Goal: Task Accomplishment & Management: Manage account settings

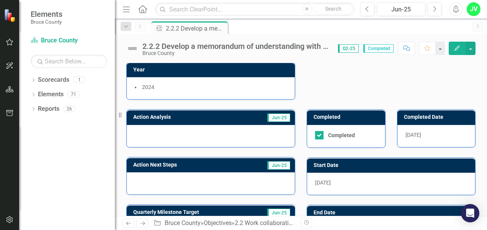
scroll to position [96, 0]
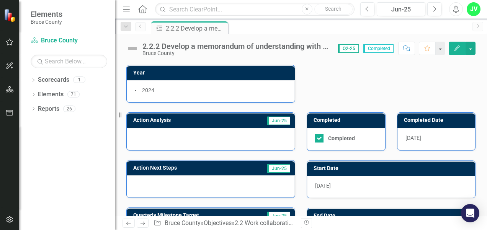
click at [406, 135] on span "[DATE]" at bounding box center [413, 138] width 16 height 6
click at [461, 47] on button "Edit" at bounding box center [456, 48] width 17 height 13
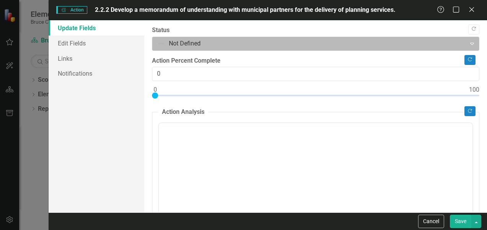
scroll to position [0, 0]
click at [201, 45] on div at bounding box center [308, 44] width 303 height 10
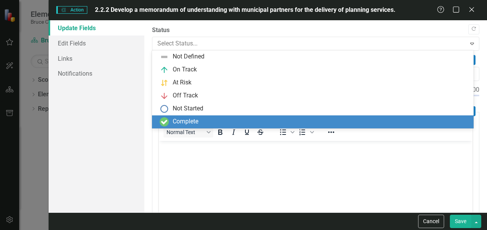
click at [184, 120] on div "Complete" at bounding box center [186, 121] width 26 height 9
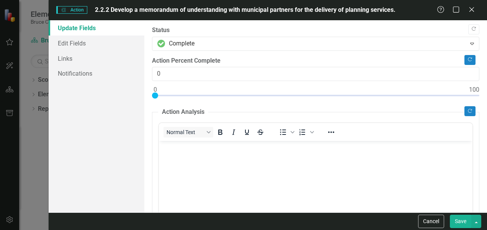
click at [462, 224] on button "Save" at bounding box center [459, 221] width 21 height 13
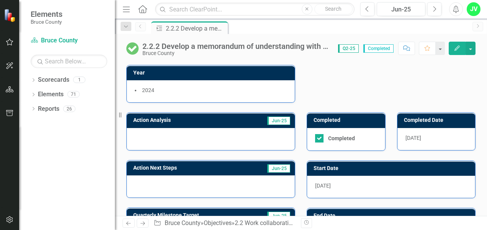
scroll to position [96, 0]
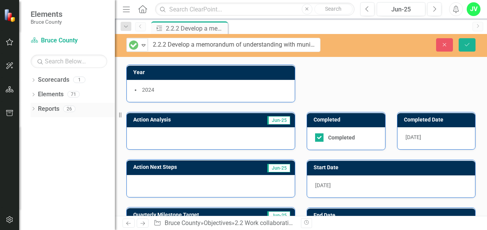
click at [47, 111] on link "Reports" at bounding box center [48, 109] width 21 height 9
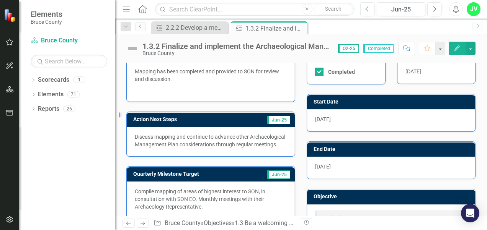
scroll to position [90, 0]
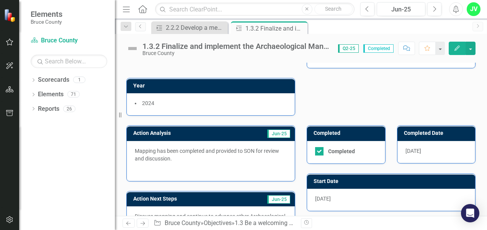
click at [280, 133] on span "Jun-25" at bounding box center [278, 134] width 23 height 8
click at [246, 148] on p "Mapping has been completed and provided to SON for review and discussion." at bounding box center [211, 155] width 152 height 17
click at [454, 46] on icon "Edit" at bounding box center [456, 48] width 7 height 5
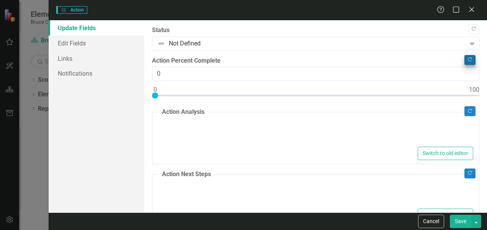
type textarea "<p>Mapping has been completed and provided to SON for review and discussion.</p…"
type textarea "<p>Discuss mapping and continue to advance other Archaeological Management Plan…"
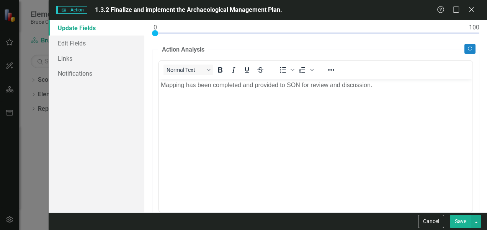
scroll to position [64, 0]
click at [290, 85] on p "Mapping has been completed and provided to SON for review and discussion." at bounding box center [315, 83] width 309 height 9
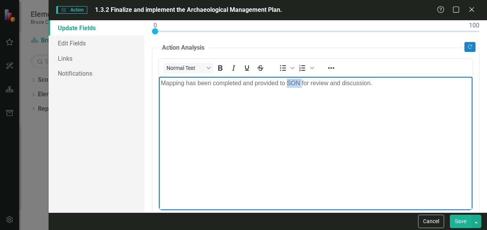
click at [290, 85] on p "Mapping has been completed and provided to SON for review and discussion." at bounding box center [315, 83] width 309 height 9
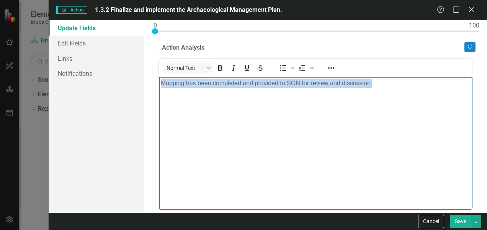
click at [290, 85] on p "Mapping has been completed and provided to SON for review and discussion." at bounding box center [315, 83] width 309 height 9
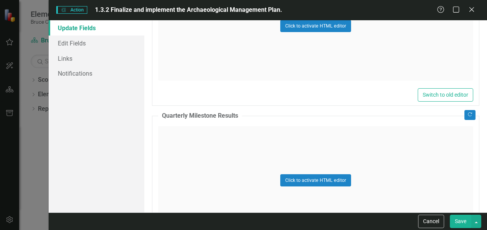
scroll to position [553, 0]
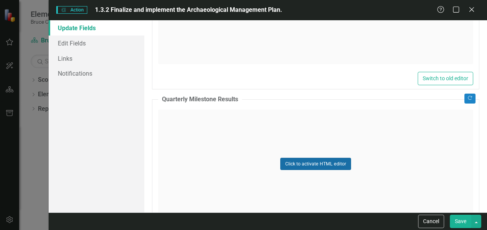
click at [299, 164] on button "Click to activate HTML editor" at bounding box center [315, 164] width 71 height 12
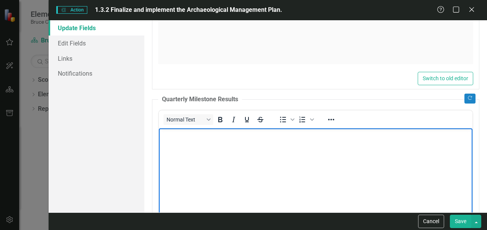
click at [299, 166] on body "Rich Text Area. Press ALT-0 for help." at bounding box center [315, 185] width 313 height 115
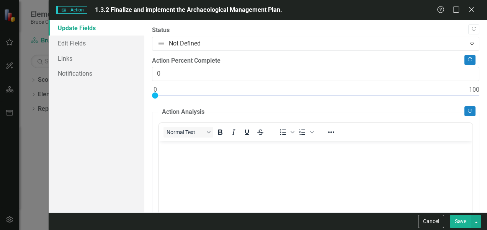
click at [218, 171] on body "Rich Text Area. Press ALT-0 for help." at bounding box center [315, 198] width 313 height 115
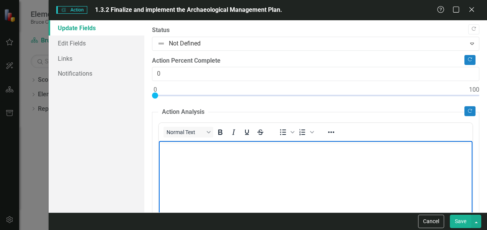
click at [221, 166] on body "Rich Text Area. Press ALT-0 for help." at bounding box center [315, 198] width 313 height 115
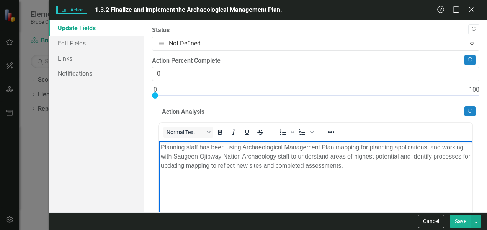
click at [461, 222] on button "Save" at bounding box center [459, 221] width 21 height 13
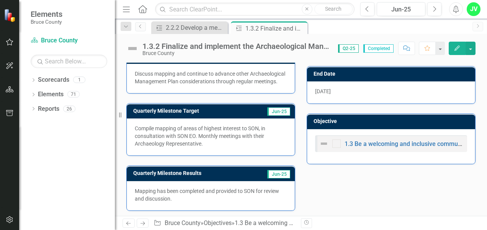
scroll to position [247, 0]
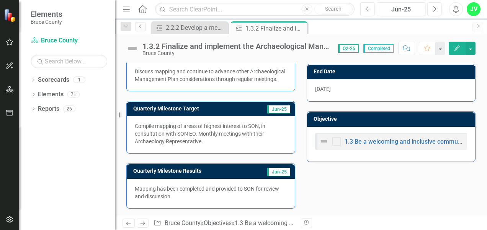
click at [461, 45] on button "Edit" at bounding box center [456, 48] width 17 height 13
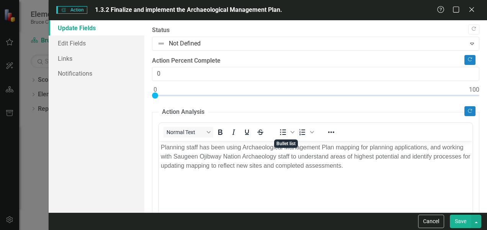
scroll to position [0, 0]
click at [433, 224] on button "Cancel" at bounding box center [431, 221] width 26 height 13
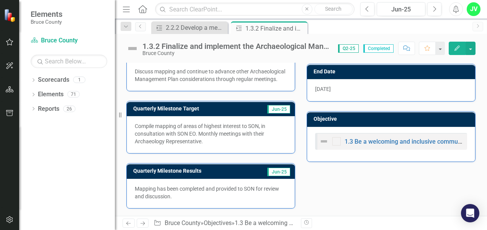
click at [251, 198] on p "Mapping has been completed and provided to SON for review and discussion." at bounding box center [211, 192] width 152 height 15
click at [157, 196] on p "Mapping has been completed and provided to SON for review and discussion." at bounding box center [211, 192] width 152 height 15
click at [454, 49] on icon "Edit" at bounding box center [456, 48] width 7 height 5
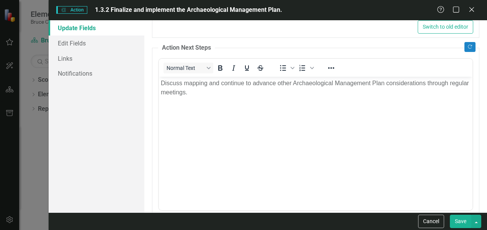
scroll to position [258, 0]
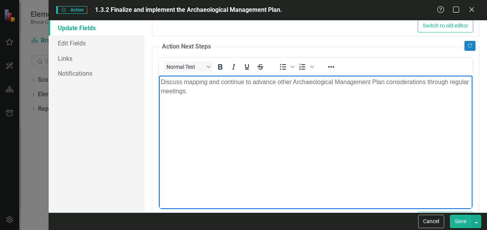
click at [280, 117] on body "Discuss mapping and continue to advance other Archaeological Management Plan co…" at bounding box center [315, 132] width 313 height 115
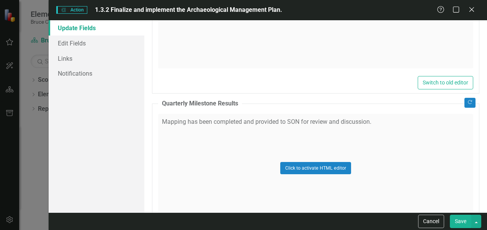
scroll to position [551, 0]
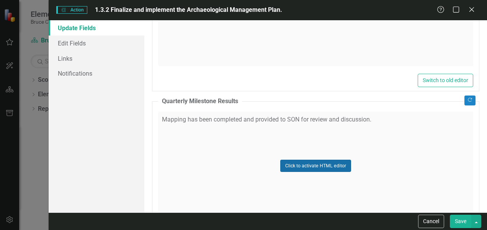
click at [322, 163] on button "Click to activate HTML editor" at bounding box center [315, 166] width 71 height 12
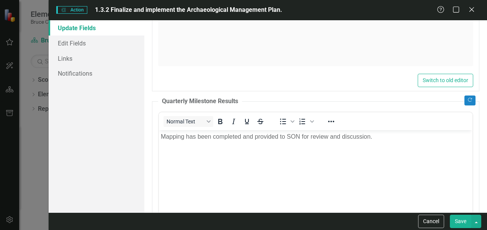
scroll to position [0, 0]
click at [383, 132] on p "Mapping has been completed and provided to SON for review and discussion." at bounding box center [315, 136] width 309 height 9
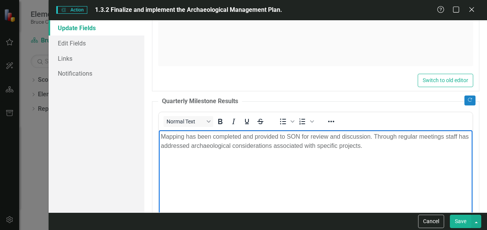
click at [465, 223] on button "Save" at bounding box center [459, 221] width 21 height 13
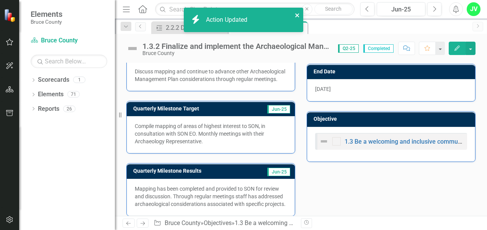
click at [298, 16] on icon "close" at bounding box center [297, 15] width 5 height 6
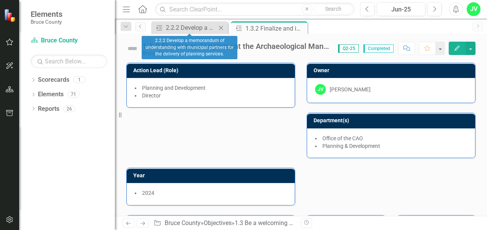
click at [184, 32] on div "Action 2.2.2 Develop a memorandum of understanding with municipal partners for …" at bounding box center [189, 27] width 77 height 13
click at [186, 30] on div "2.2.2 Develop a memorandum of understanding with municipal partners for the del…" at bounding box center [191, 28] width 50 height 10
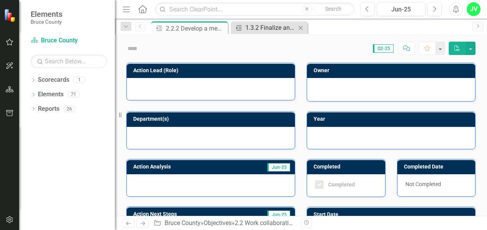
click at [266, 30] on div "1.3.2 Finalize and implement the Archaeological Management Plan." at bounding box center [270, 28] width 50 height 10
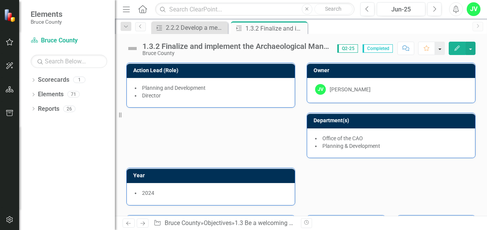
click at [440, 49] on button "button" at bounding box center [440, 48] width 10 height 13
click at [456, 50] on icon "Edit" at bounding box center [456, 48] width 7 height 5
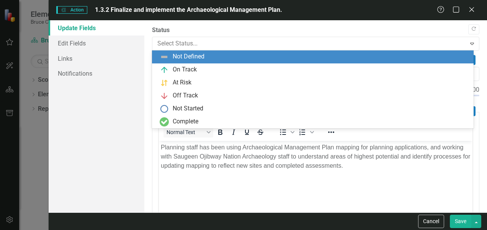
click at [208, 72] on div "On Track" at bounding box center [314, 69] width 309 height 9
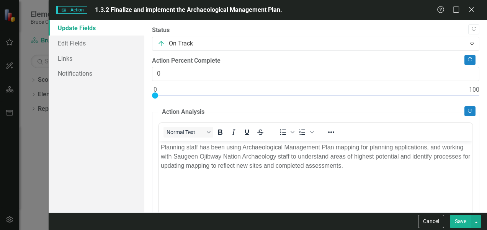
click at [460, 221] on button "Save" at bounding box center [459, 221] width 21 height 13
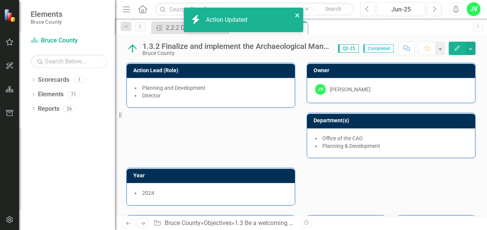
click at [296, 15] on icon "close" at bounding box center [297, 15] width 5 height 6
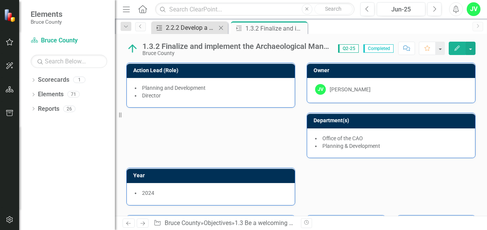
click at [198, 24] on div "2.2.2 Develop a memorandum of understanding with municipal partners for the del…" at bounding box center [191, 28] width 50 height 10
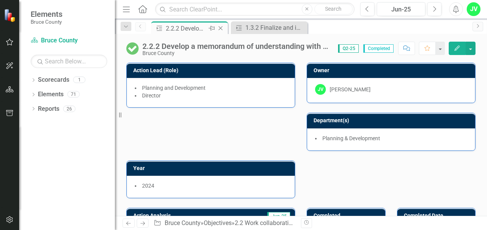
click at [197, 33] on div "Action 2.2.2 Develop a memorandum of understanding with municipal partners for …" at bounding box center [189, 27] width 77 height 13
click at [198, 25] on div "2.2.2 Develop a memorandum of understanding with municipal partners for the del…" at bounding box center [186, 29] width 41 height 10
click at [386, 49] on span "Completed" at bounding box center [378, 48] width 30 height 8
click at [470, 49] on button "button" at bounding box center [470, 48] width 10 height 13
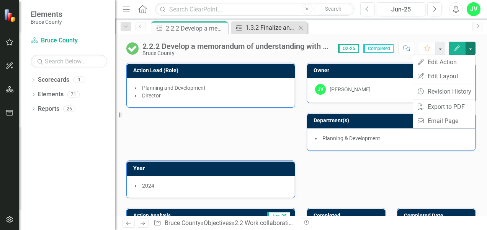
click at [284, 28] on div "1.3.2 Finalize and implement the Archaeological Management Plan." at bounding box center [270, 28] width 50 height 10
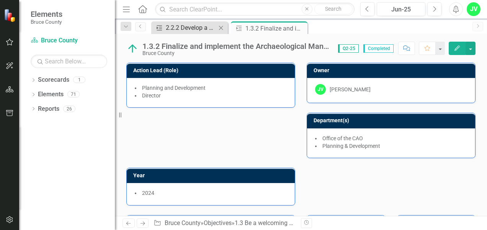
click at [199, 28] on div "2.2.2 Develop a memorandum of understanding with municipal partners for the del…" at bounding box center [191, 28] width 50 height 10
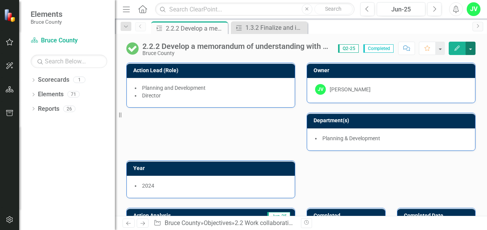
click at [470, 49] on button "button" at bounding box center [470, 48] width 10 height 13
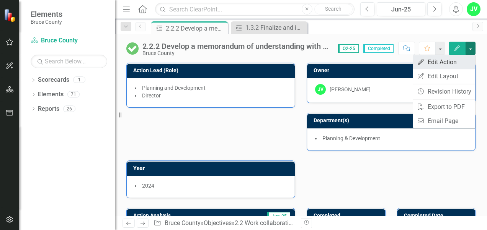
click at [457, 64] on link "Edit Edit Action" at bounding box center [444, 62] width 62 height 14
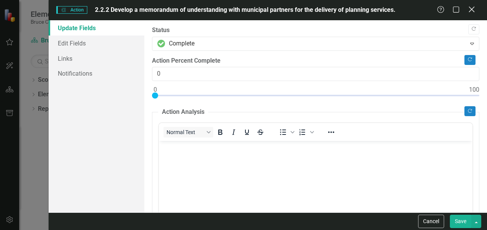
click at [474, 11] on icon "Close" at bounding box center [471, 9] width 10 height 7
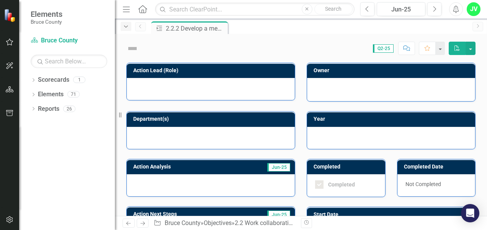
click at [125, 26] on icon "Dropdown" at bounding box center [125, 26] width 7 height 5
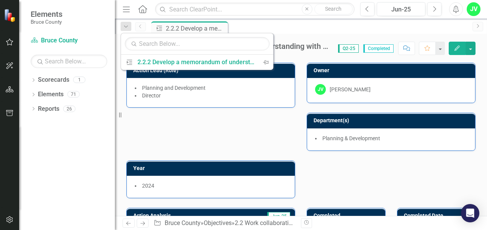
click at [476, 25] on icon "Next" at bounding box center [477, 26] width 6 height 5
click at [470, 49] on button "button" at bounding box center [470, 48] width 10 height 13
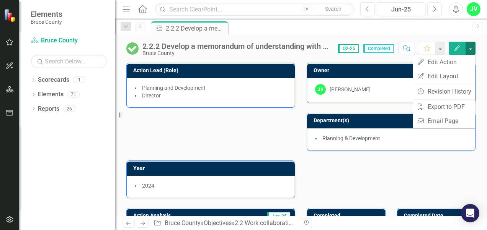
click at [458, 33] on div "Action 2.2.2 Develop a memorandum of understanding with municipal partners for …" at bounding box center [309, 27] width 319 height 12
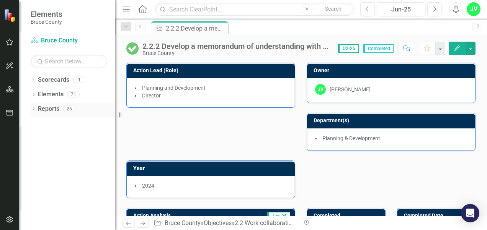
click at [57, 112] on link "Reports" at bounding box center [48, 109] width 21 height 9
click at [41, 111] on link "Reports" at bounding box center [48, 109] width 21 height 9
click at [7, 16] on img at bounding box center [10, 15] width 14 height 14
click at [9, 44] on icon "button" at bounding box center [10, 42] width 8 height 6
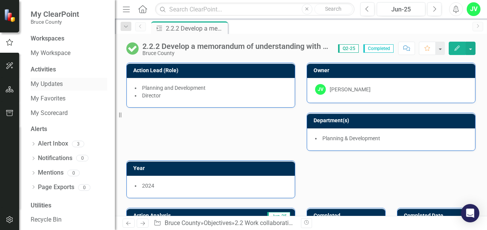
click at [42, 85] on link "My Updates" at bounding box center [69, 84] width 77 height 9
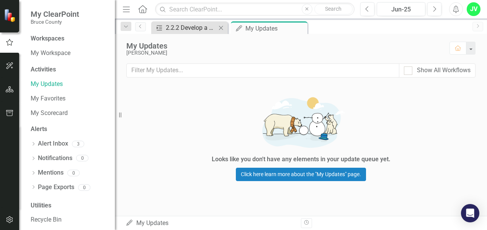
click at [172, 28] on div "2.2.2 Develop a memorandum of understanding with municipal partners for the del…" at bounding box center [191, 28] width 50 height 10
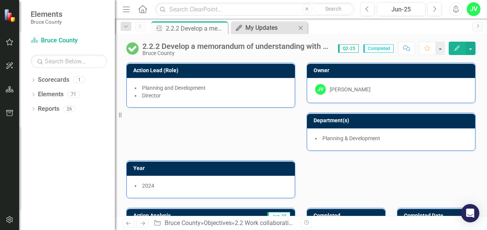
click at [251, 28] on div "My Updates" at bounding box center [270, 28] width 50 height 10
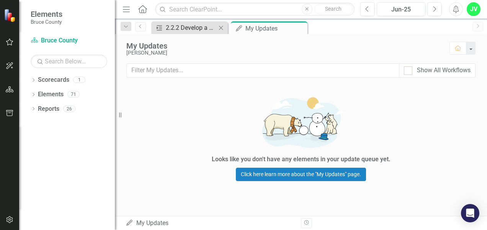
click at [169, 24] on div "2.2.2 Develop a memorandum of understanding with municipal partners for the del…" at bounding box center [191, 28] width 50 height 10
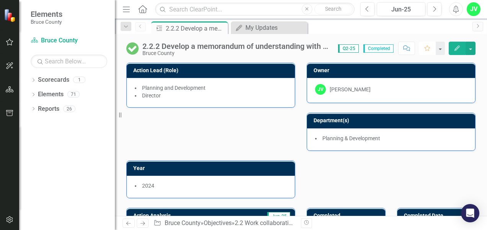
click at [428, 47] on icon "Favorite" at bounding box center [426, 48] width 7 height 5
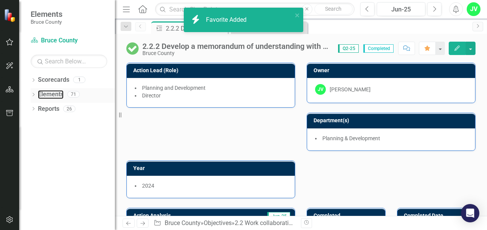
click at [47, 96] on link "Elements" at bounding box center [51, 94] width 26 height 9
click at [35, 98] on div "Dropdown" at bounding box center [33, 95] width 5 height 7
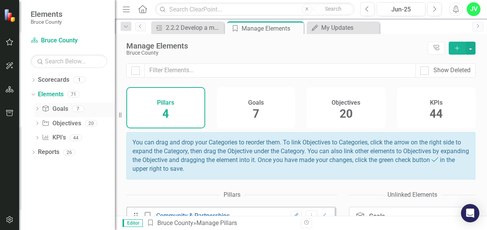
click at [36, 110] on icon "Dropdown" at bounding box center [36, 109] width 5 height 4
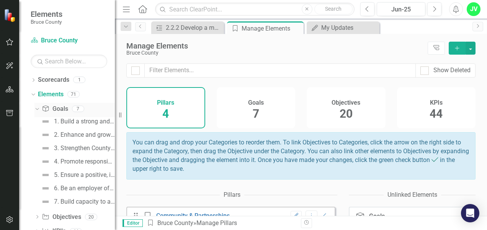
click at [36, 108] on icon at bounding box center [36, 109] width 3 height 2
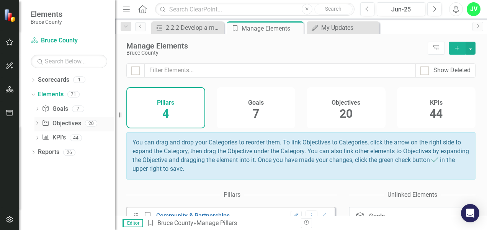
click at [37, 125] on icon "Dropdown" at bounding box center [36, 124] width 5 height 4
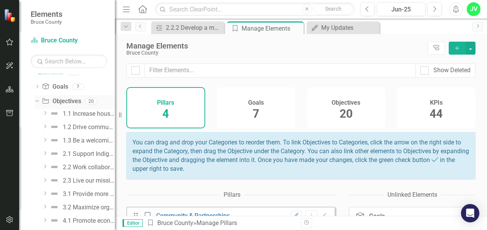
scroll to position [22, 0]
click at [45, 152] on icon at bounding box center [45, 153] width 2 height 4
click at [45, 140] on icon "Dropdown" at bounding box center [45, 140] width 6 height 5
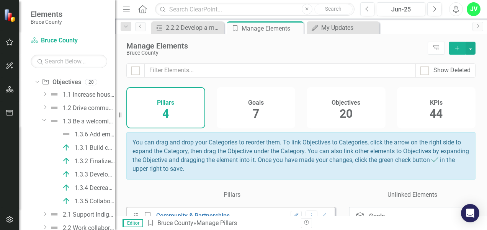
scroll to position [41, 0]
click at [45, 108] on icon "Dropdown" at bounding box center [45, 108] width 6 height 5
click at [45, 94] on icon "Dropdown" at bounding box center [45, 95] width 6 height 5
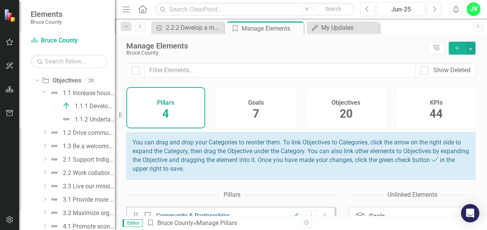
scroll to position [64, 0]
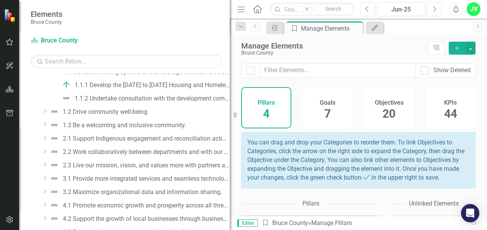
drag, startPoint x: 116, startPoint y: 70, endPoint x: 262, endPoint y: 80, distance: 146.5
click at [262, 80] on div "Elements Bruce County Scorecard Bruce County Search Dropdown Scorecards 1 Bruce…" at bounding box center [243, 115] width 487 height 230
click at [46, 139] on icon "Dropdown" at bounding box center [45, 138] width 6 height 5
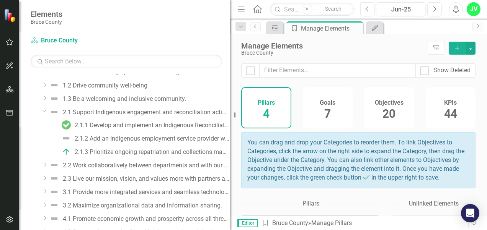
scroll to position [63, 0]
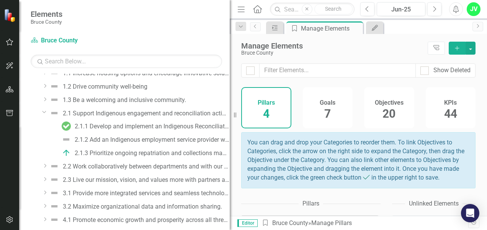
click at [45, 102] on div "Dropdown" at bounding box center [45, 100] width 6 height 7
click at [93, 137] on div "1.3.2 Finalize and implement the Archaeological Management Plan." at bounding box center [152, 140] width 155 height 7
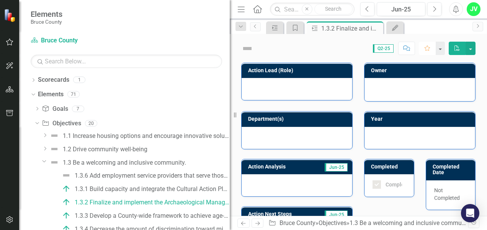
click at [428, 48] on icon "Favorite" at bounding box center [426, 48] width 7 height 5
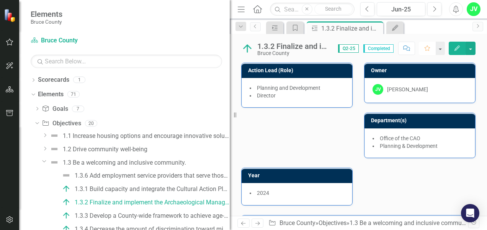
click at [425, 49] on icon "Favorite" at bounding box center [426, 48] width 7 height 5
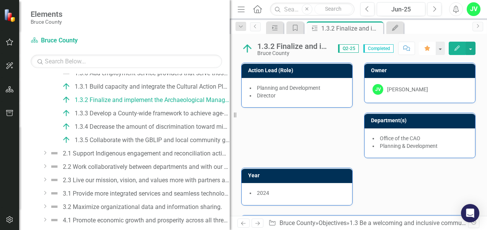
scroll to position [128, 0]
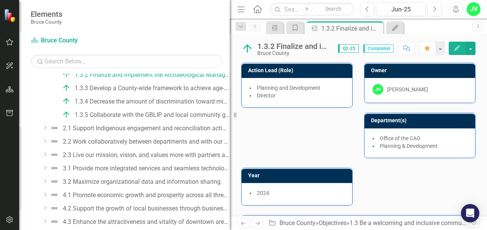
click at [44, 142] on icon "Dropdown" at bounding box center [45, 141] width 6 height 5
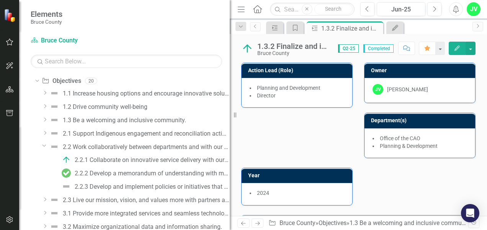
scroll to position [33, 0]
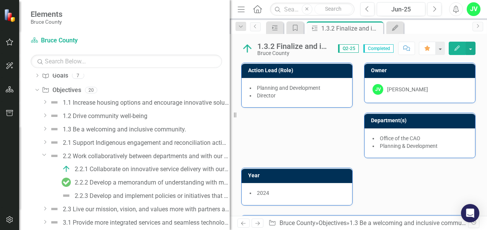
click at [45, 102] on icon "Dropdown" at bounding box center [45, 102] width 6 height 5
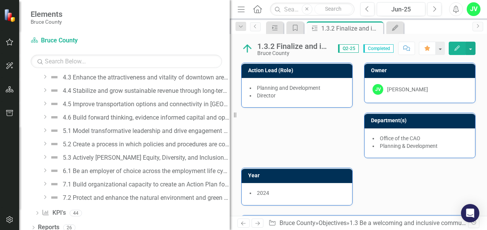
scroll to position [224, 0]
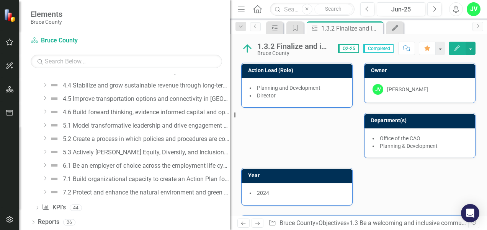
click at [44, 85] on icon "Dropdown" at bounding box center [45, 85] width 6 height 5
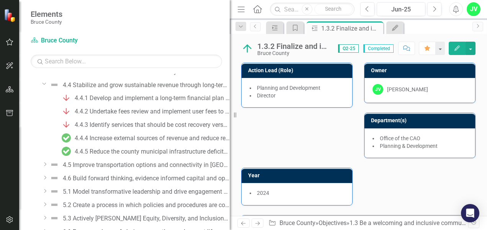
click at [56, 69] on div "Scorecard Bruce County Search Dropdown Scorecards 1 Bruce County Dropdown Eleme…" at bounding box center [124, 132] width 210 height 196
click at [51, 62] on input "text" at bounding box center [126, 61] width 191 height 13
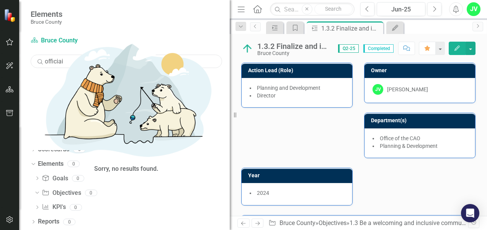
scroll to position [0, 0]
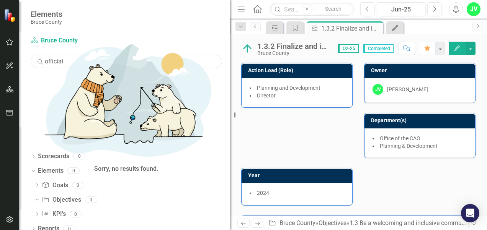
click at [65, 63] on input "official" at bounding box center [126, 61] width 191 height 13
type input "official plan"
click at [34, 168] on icon "Dropdown" at bounding box center [32, 170] width 4 height 5
drag, startPoint x: 85, startPoint y: 62, endPoint x: -15, endPoint y: 63, distance: 100.2
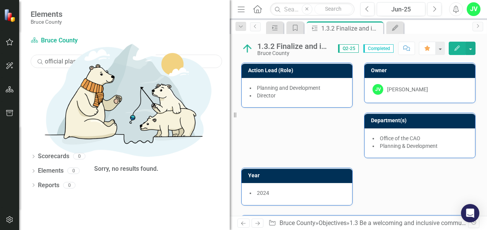
click at [0, 63] on html "Elements Bruce County Scorecard Bruce County Search official plan Sorry, no res…" at bounding box center [243, 115] width 487 height 230
click at [8, 60] on button "button" at bounding box center [9, 66] width 17 height 16
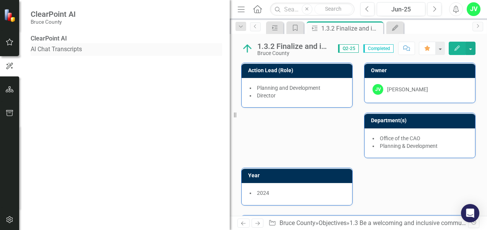
click at [44, 54] on link "AI Chat Transcripts" at bounding box center [126, 49] width 191 height 9
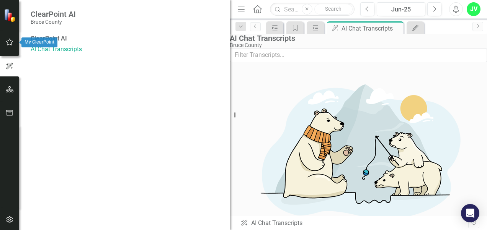
click at [11, 44] on icon "button" at bounding box center [10, 42] width 8 height 6
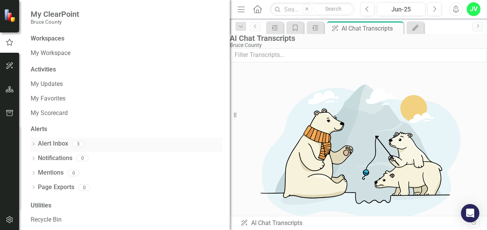
click at [51, 142] on link "Alert Inbox" at bounding box center [53, 144] width 30 height 9
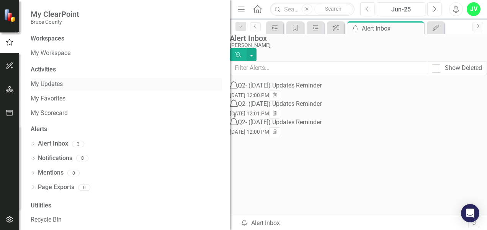
click at [42, 83] on link "My Updates" at bounding box center [126, 84] width 191 height 9
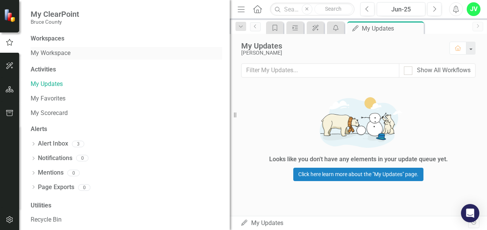
click at [43, 54] on link "My Workspace" at bounding box center [126, 53] width 191 height 9
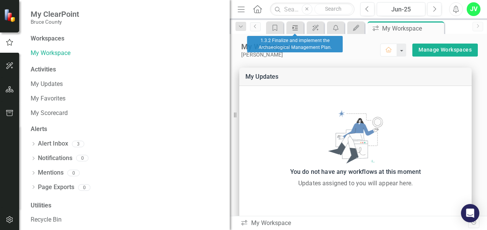
click at [301, 27] on link "Action" at bounding box center [294, 28] width 13 height 10
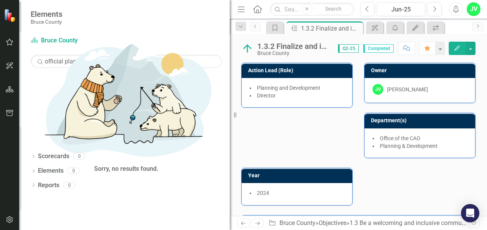
click at [12, 15] on img at bounding box center [10, 15] width 15 height 15
drag, startPoint x: 77, startPoint y: 63, endPoint x: -20, endPoint y: 61, distance: 96.4
click at [0, 61] on html "Elements Bruce County Scorecard Bruce County Search official plan Sorry, no res…" at bounding box center [243, 115] width 487 height 230
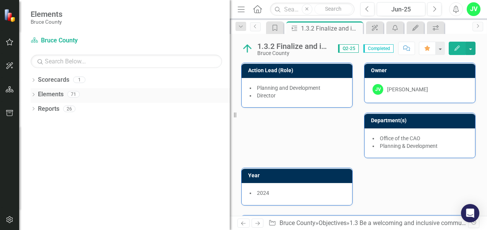
click at [33, 94] on icon "Dropdown" at bounding box center [33, 95] width 5 height 4
click at [37, 138] on icon "Dropdown" at bounding box center [36, 139] width 5 height 4
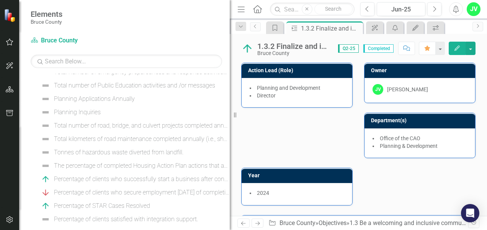
scroll to position [266, 0]
click at [58, 98] on div "Planning Applications Annually" at bounding box center [94, 98] width 81 height 7
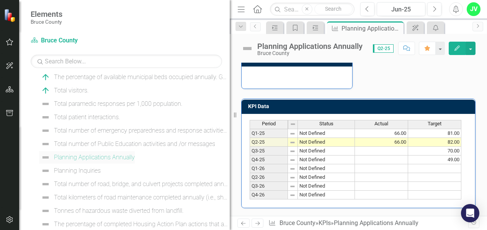
scroll to position [218, 0]
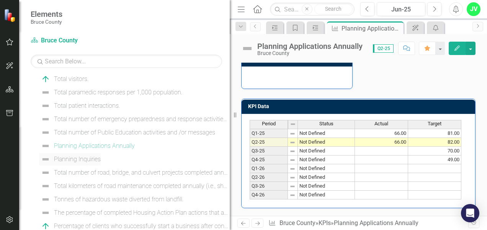
click at [61, 159] on div "Planning Inquiries" at bounding box center [77, 159] width 47 height 7
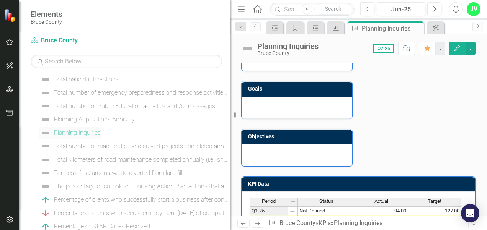
scroll to position [243, 0]
click at [439, 45] on button "button" at bounding box center [440, 48] width 10 height 13
click at [463, 67] on div "Analysis Jun-25 Target value is the average number of inquiries received in the…" at bounding box center [358, 28] width 246 height 277
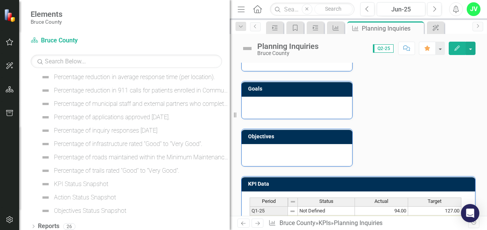
scroll to position [519, 0]
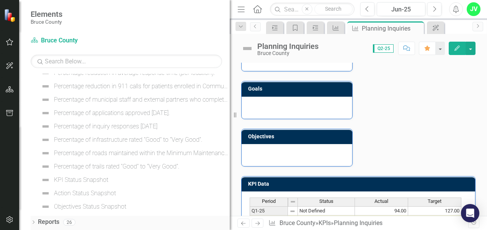
click at [36, 223] on div "Dropdown Reports 26" at bounding box center [130, 223] width 199 height 15
click at [32, 222] on icon "Dropdown" at bounding box center [33, 223] width 5 height 4
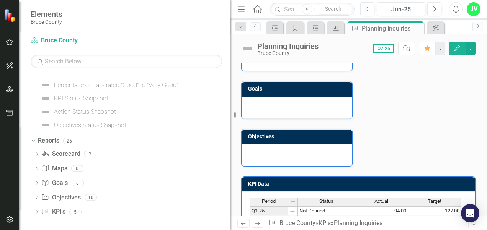
scroll to position [602, 0]
click at [37, 153] on icon at bounding box center [37, 152] width 2 height 3
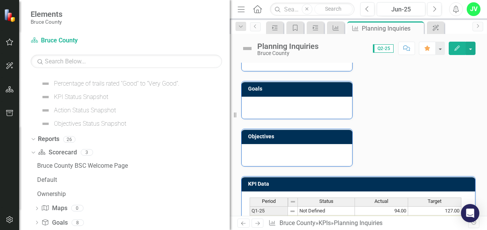
scroll to position [643, 0]
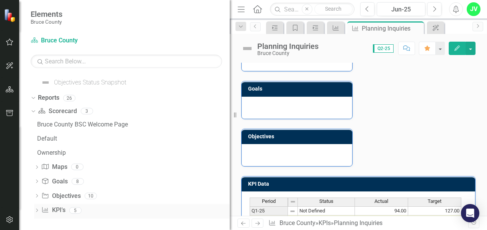
click at [37, 209] on icon "Dropdown" at bounding box center [36, 211] width 5 height 4
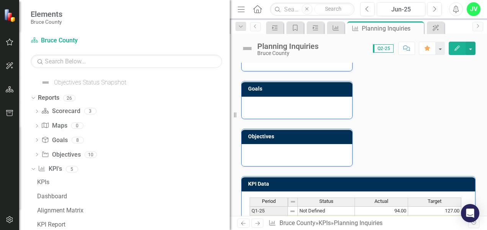
scroll to position [672, 0]
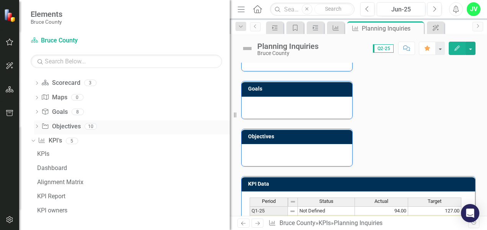
click at [39, 126] on icon "Dropdown" at bounding box center [36, 127] width 5 height 4
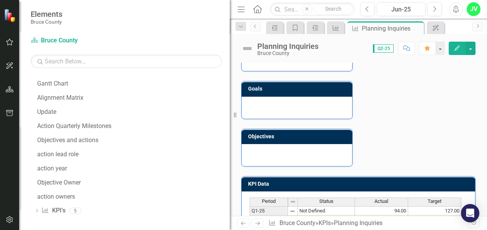
scroll to position [0, 0]
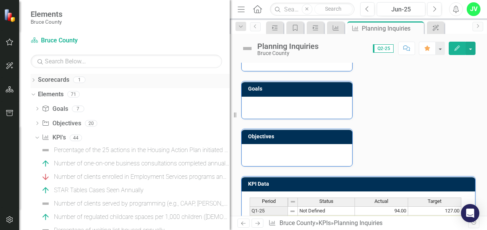
click at [36, 81] on icon "Dropdown" at bounding box center [33, 81] width 5 height 4
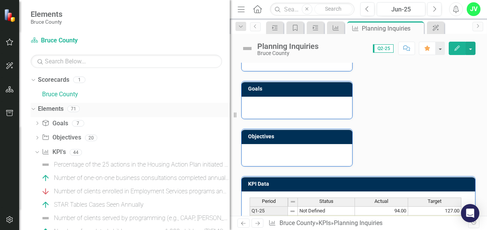
click at [33, 106] on icon "Dropdown" at bounding box center [32, 108] width 4 height 5
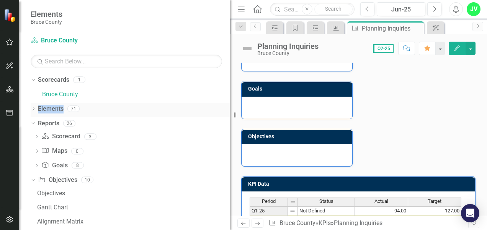
click at [33, 107] on div "Dropdown" at bounding box center [33, 110] width 5 height 7
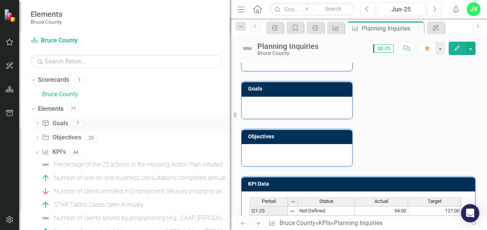
drag, startPoint x: 33, startPoint y: 106, endPoint x: 37, endPoint y: 125, distance: 18.8
click at [37, 125] on icon "Dropdown" at bounding box center [36, 124] width 5 height 4
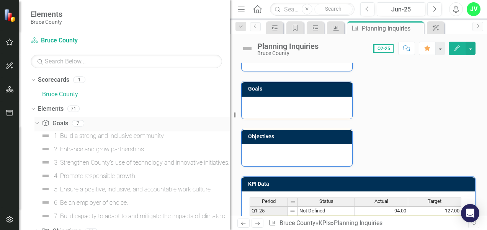
click at [37, 123] on icon "Dropdown" at bounding box center [36, 122] width 4 height 5
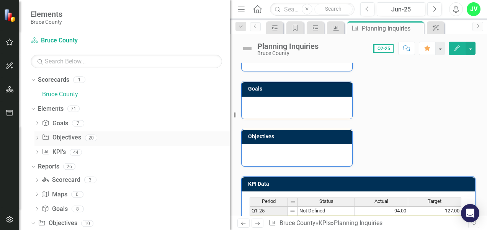
click at [37, 138] on icon "Dropdown" at bounding box center [36, 139] width 5 height 4
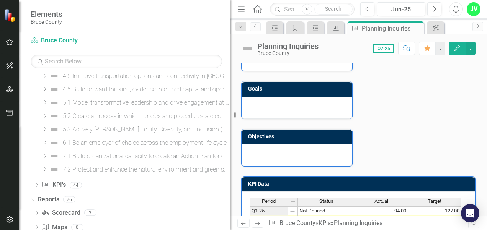
scroll to position [256, 0]
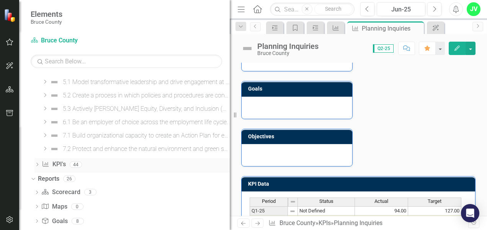
click at [38, 166] on icon "Dropdown" at bounding box center [36, 165] width 5 height 4
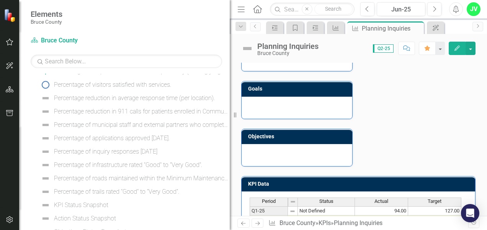
scroll to position [513, 0]
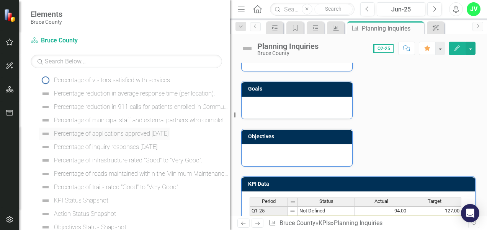
click at [136, 132] on div "Percentage of applications approved [DATE]." at bounding box center [112, 133] width 116 height 7
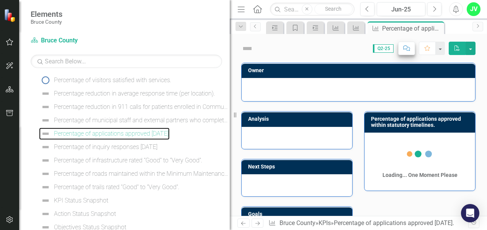
scroll to position [422, 0]
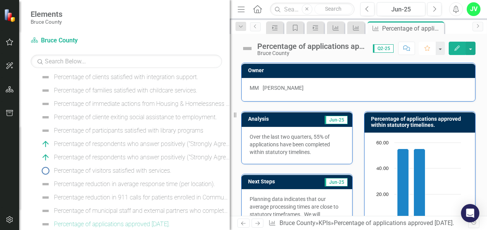
click at [428, 47] on icon "Favorite" at bounding box center [426, 48] width 7 height 5
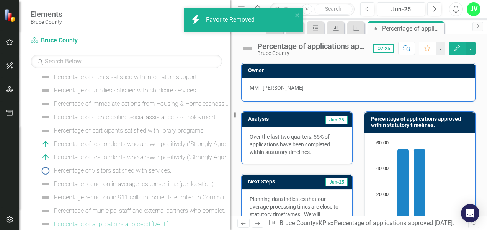
click at [428, 48] on icon "Favorite" at bounding box center [426, 48] width 7 height 5
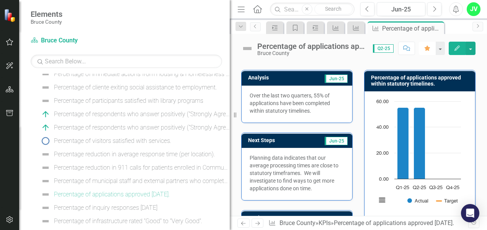
scroll to position [455, 0]
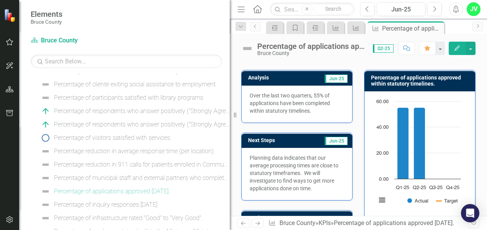
click at [462, 46] on button "Edit" at bounding box center [456, 48] width 17 height 13
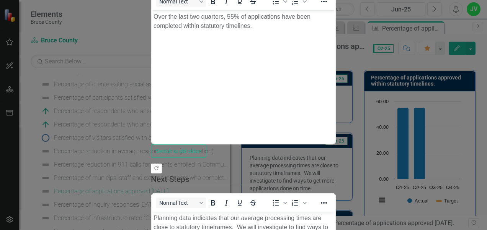
scroll to position [0, 0]
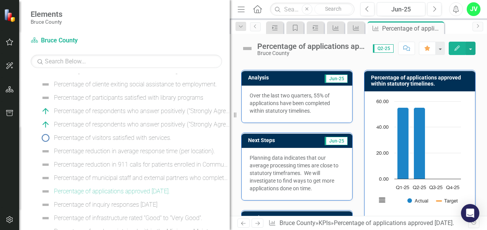
click at [475, 10] on div "JV" at bounding box center [473, 9] width 14 height 14
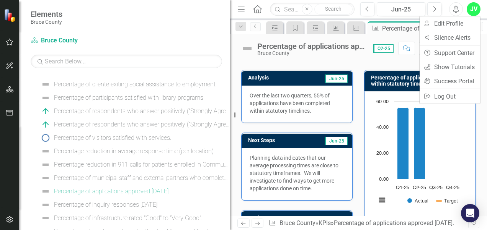
click at [454, 11] on icon "Alerts" at bounding box center [455, 9] width 8 height 8
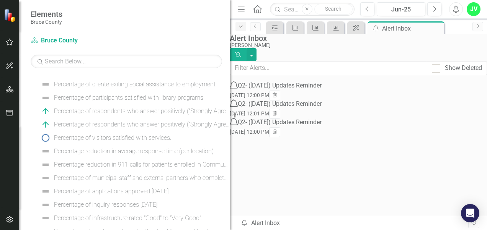
click at [239, 27] on icon "Dropdown" at bounding box center [240, 26] width 7 height 5
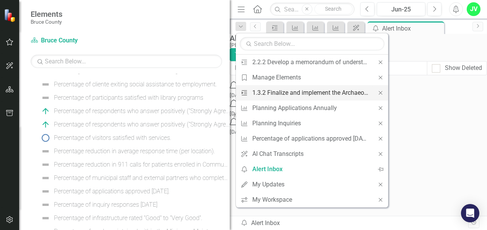
click at [332, 94] on div "1.3.2 Finalize and implement the Archaeological Management Plan." at bounding box center [310, 93] width 117 height 10
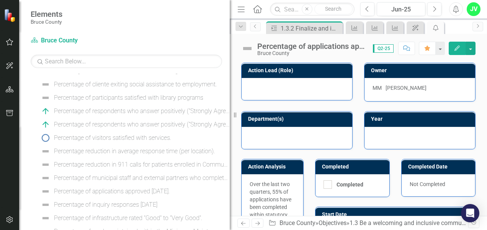
checkbox input "true"
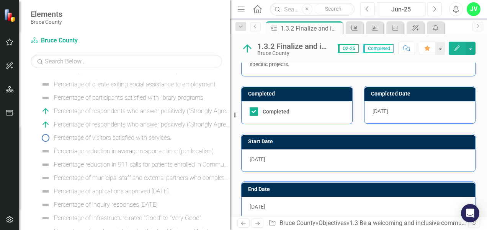
scroll to position [364, 0]
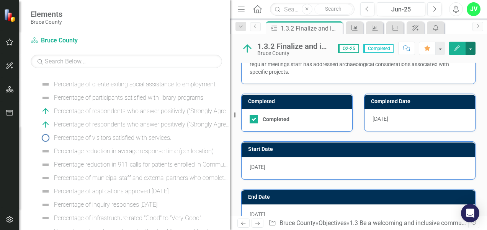
click at [470, 49] on button "button" at bounding box center [470, 48] width 10 height 13
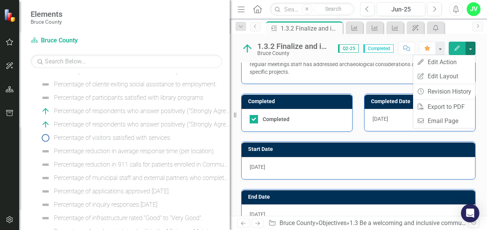
scroll to position [230, 0]
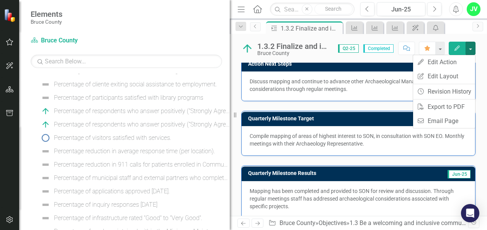
click at [479, 99] on div "Action Lead (Role) Planning and Development Director Owner [PERSON_NAME] Depart…" at bounding box center [358, 127] width 257 height 606
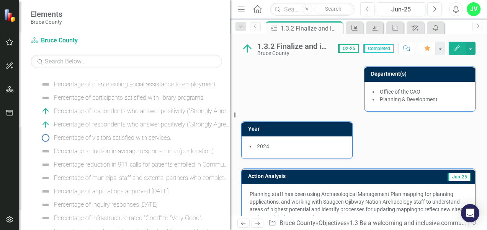
scroll to position [0, 0]
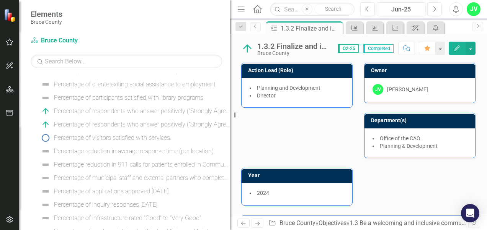
click at [461, 51] on button "Edit" at bounding box center [456, 48] width 17 height 13
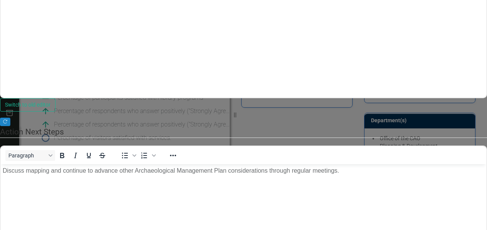
drag, startPoint x: 161, startPoint y: 75, endPoint x: 157, endPoint y: 75, distance: 4.2
type input "40"
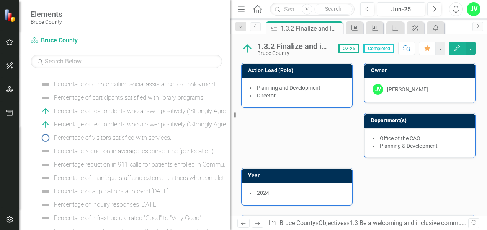
click at [7, 39] on icon "button" at bounding box center [10, 42] width 8 height 6
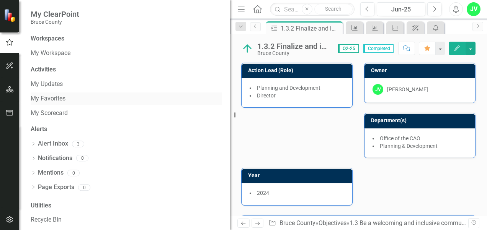
click at [41, 101] on link "My Favorites" at bounding box center [126, 98] width 191 height 9
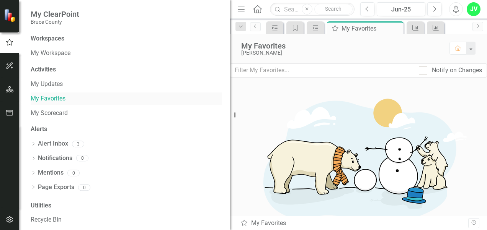
scroll to position [65, 0]
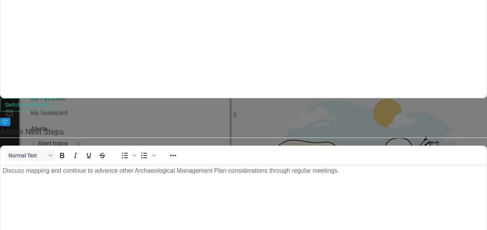
scroll to position [0, 0]
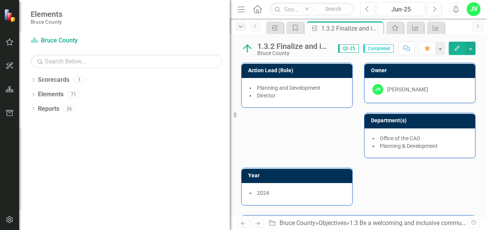
click at [239, 24] on icon "Dropdown" at bounding box center [240, 26] width 7 height 5
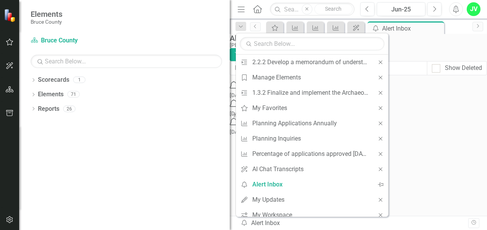
click at [321, 136] on div "Notification Q2- ([DATE]) Updates Reminder [DATE] 12:00 PM Trash Notification Q…" at bounding box center [276, 108] width 92 height 55
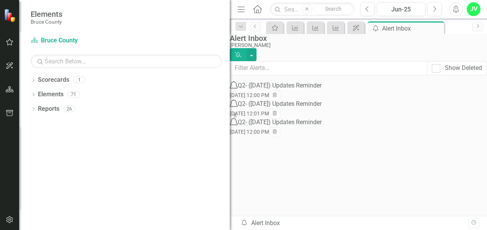
click at [275, 29] on icon "My Favorites" at bounding box center [275, 28] width 8 height 6
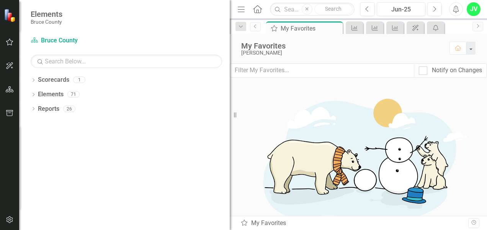
scroll to position [52, 0]
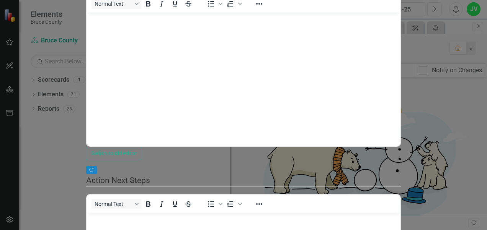
scroll to position [0, 0]
type input "100"
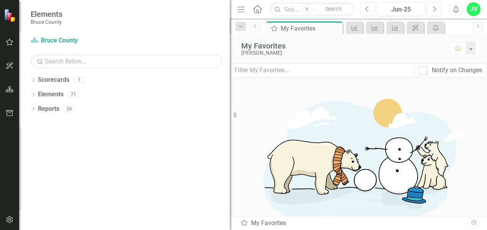
scroll to position [90, 0]
click at [34, 95] on icon "Dropdown" at bounding box center [33, 95] width 5 height 4
click at [33, 79] on icon "Dropdown" at bounding box center [33, 81] width 5 height 4
click at [51, 63] on input "text" at bounding box center [126, 61] width 191 height 13
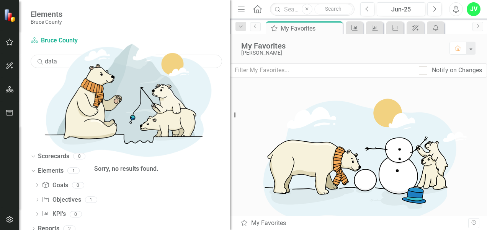
type input "data"
click at [37, 199] on icon "Dropdown" at bounding box center [36, 201] width 5 height 4
click at [60, 206] on link "3.2 Maximize organizational data and information sharing." at bounding box center [131, 212] width 166 height 12
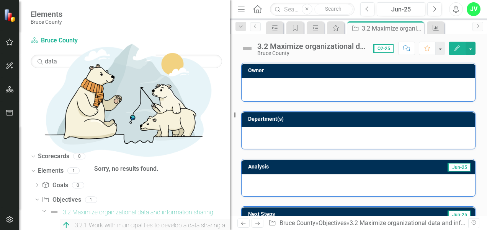
click at [89, 222] on div "3.2.1 Work with municipalities to develop a data sharing agreement whereby muni…" at bounding box center [152, 225] width 155 height 7
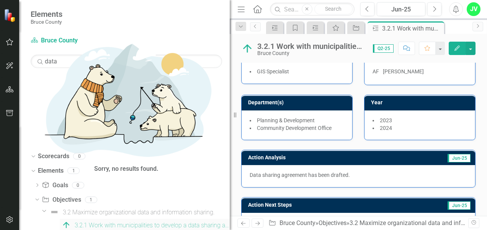
scroll to position [17, 0]
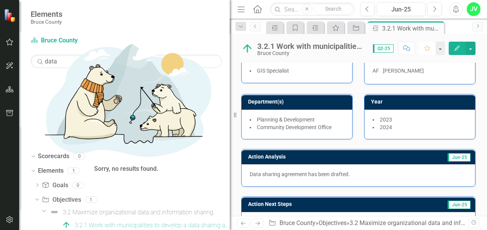
click at [430, 50] on icon "Favorite" at bounding box center [426, 48] width 7 height 5
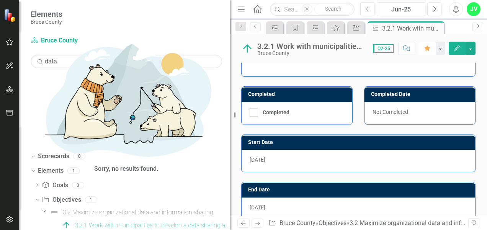
scroll to position [268, 0]
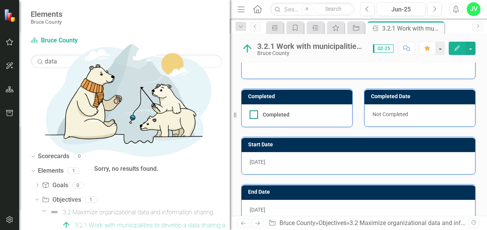
click at [252, 112] on input "Completed" at bounding box center [251, 113] width 5 height 5
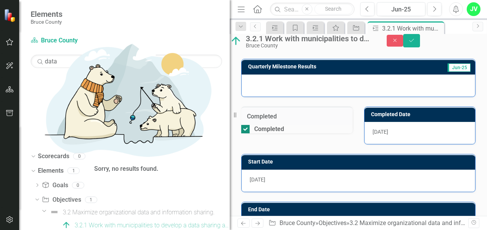
scroll to position [240, 0]
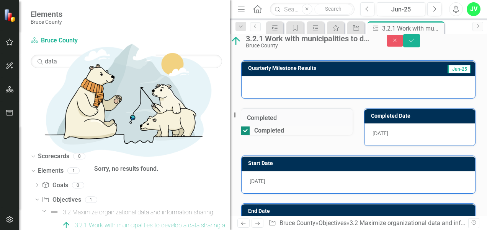
click at [246, 132] on input "Completed" at bounding box center [243, 129] width 5 height 5
checkbox input "false"
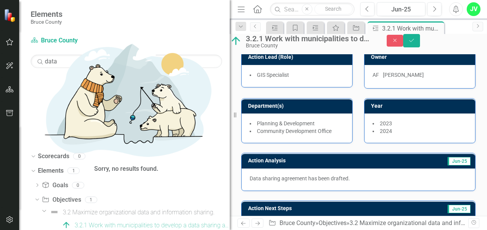
scroll to position [0, 0]
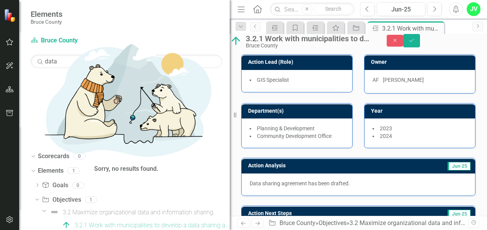
click at [475, 107] on div "Year [DATE] 2024" at bounding box center [419, 121] width 123 height 55
click at [398, 43] on icon "Close" at bounding box center [394, 40] width 7 height 5
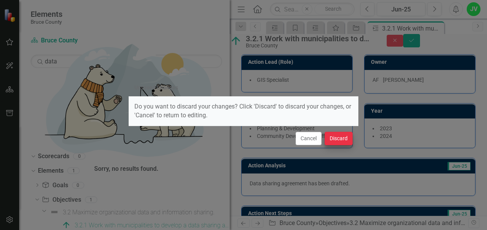
click at [344, 139] on button "Discard" at bounding box center [338, 138] width 28 height 13
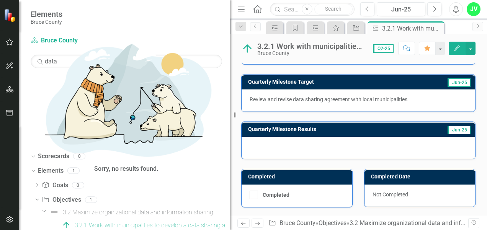
scroll to position [188, 0]
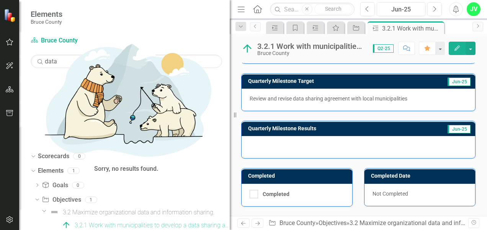
click at [457, 49] on icon "Edit" at bounding box center [456, 48] width 7 height 5
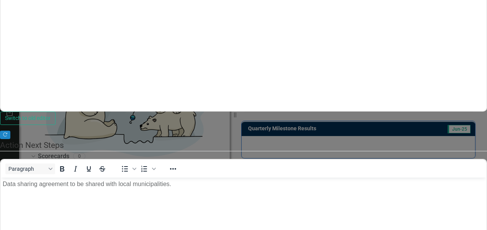
scroll to position [386, 0]
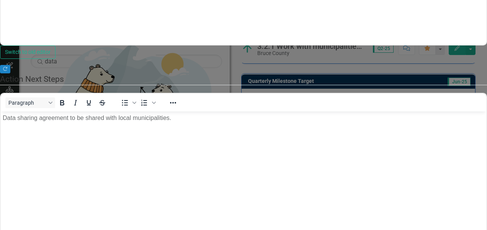
scroll to position [0, 0]
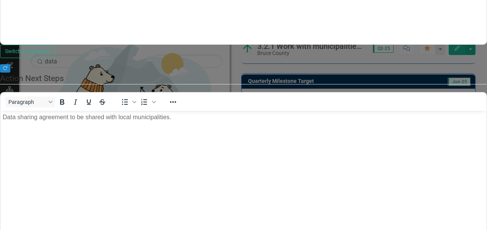
scroll to position [48, 0]
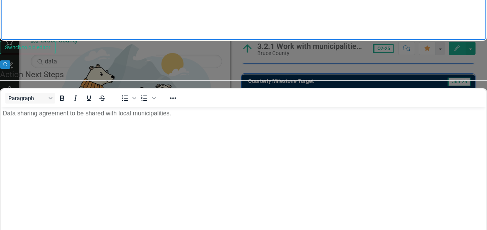
scroll to position [198, 0]
click at [227, 124] on body "Data sharing agreement to be shared with local municipalities." at bounding box center [243, 164] width 485 height 115
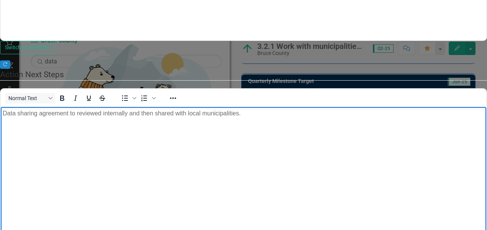
scroll to position [396, 0]
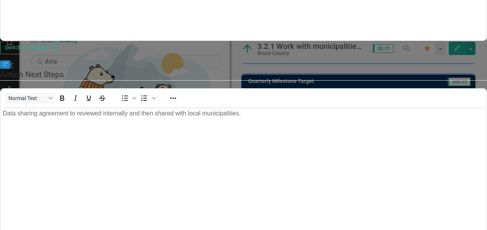
scroll to position [269, 0]
click at [247, 116] on p "Data sharing agreement to reviewed internally and then shared with local munici…" at bounding box center [243, 113] width 481 height 9
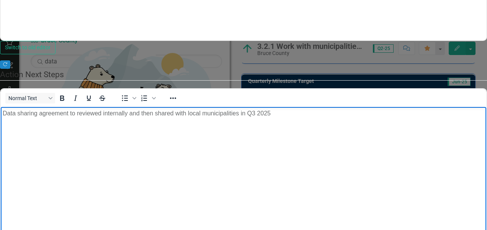
scroll to position [362, 0]
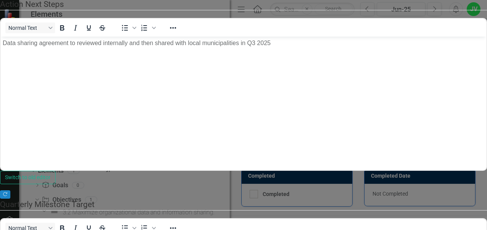
scroll to position [606, 0]
